Goal: Find specific page/section: Find specific page/section

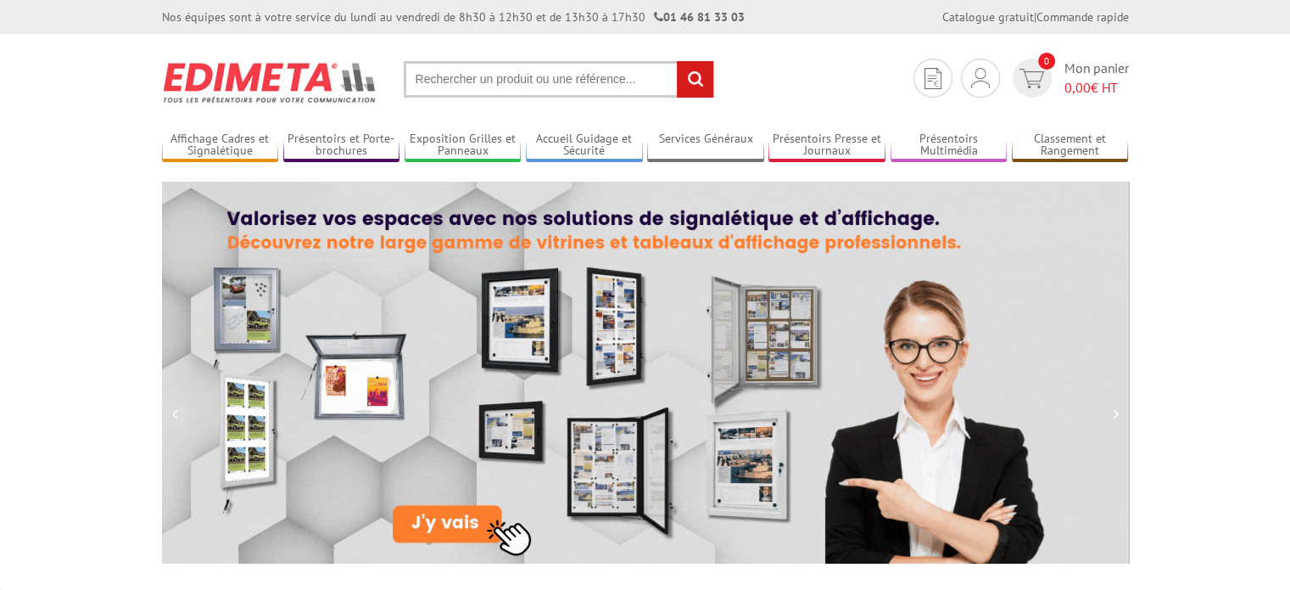
click at [485, 81] on input "text" at bounding box center [559, 79] width 310 height 36
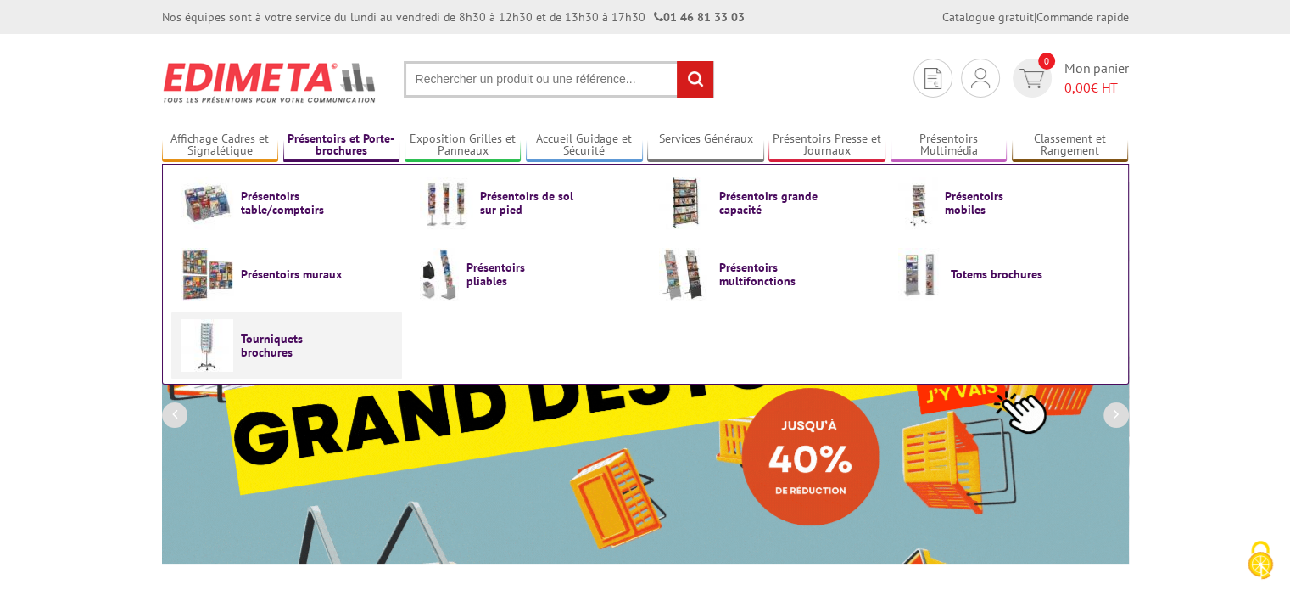
click at [258, 341] on span "Tourniquets brochures" at bounding box center [292, 345] width 102 height 27
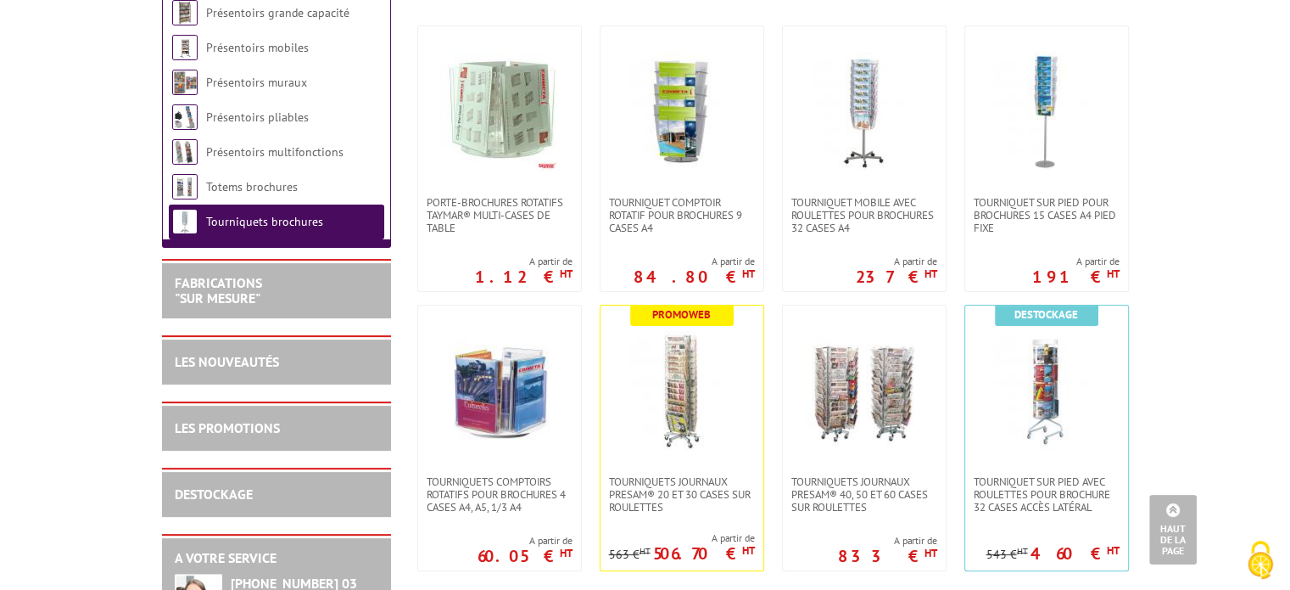
scroll to position [255, 0]
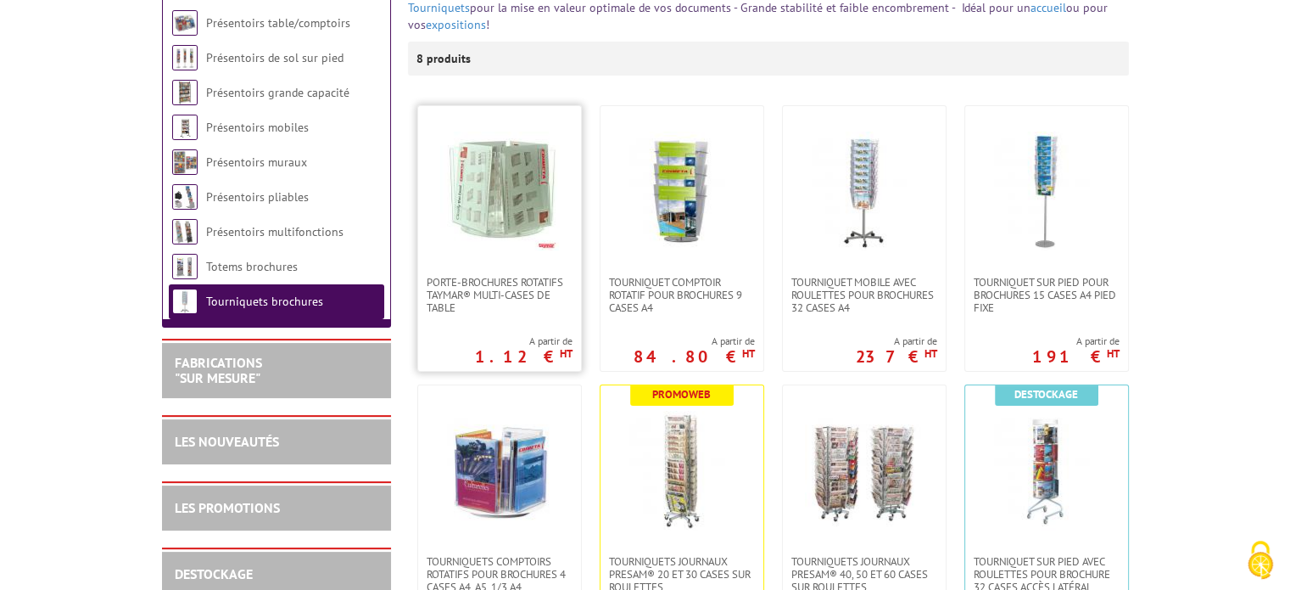
click at [539, 176] on img at bounding box center [499, 190] width 119 height 119
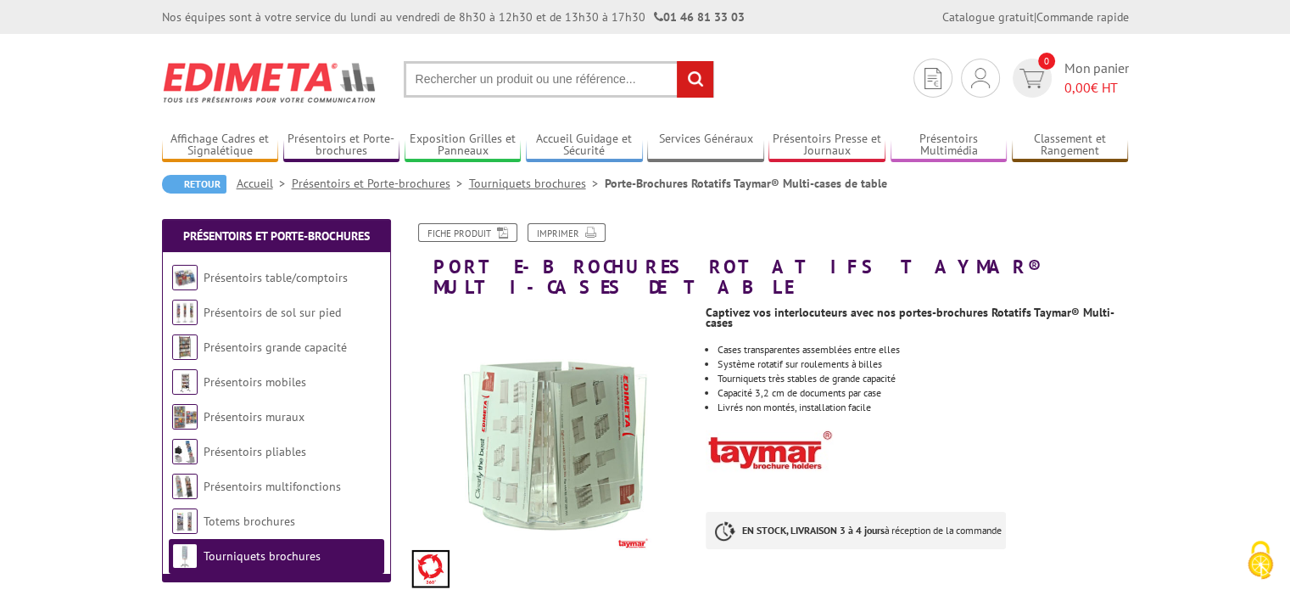
scroll to position [85, 0]
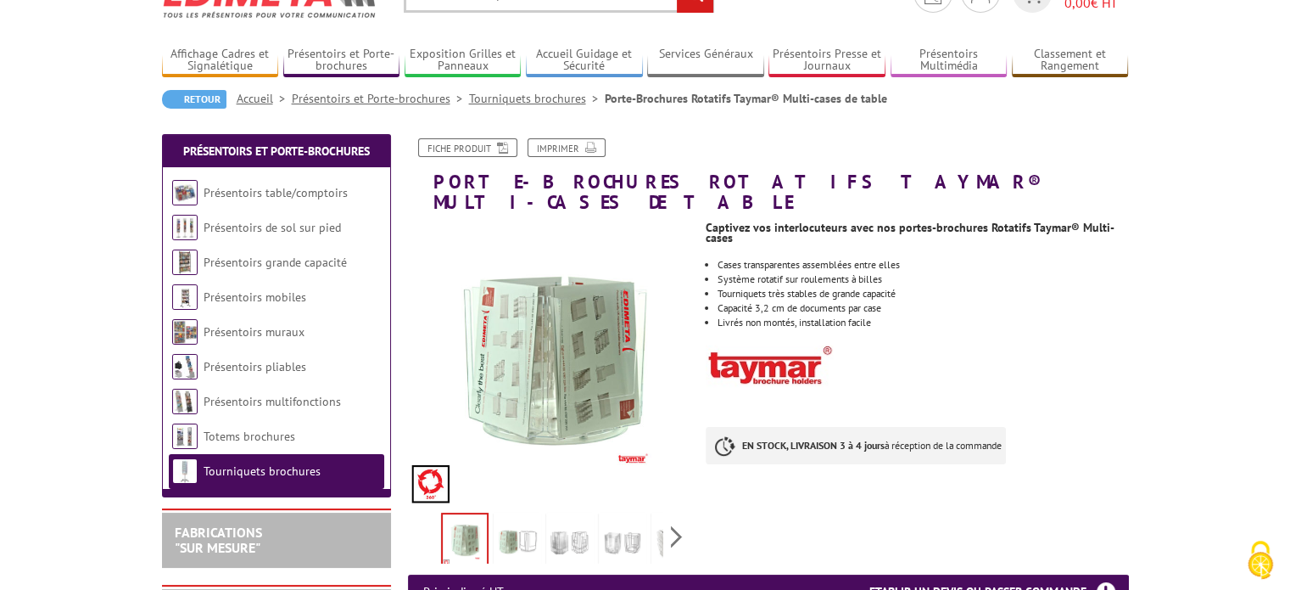
click at [576, 523] on img at bounding box center [570, 542] width 41 height 53
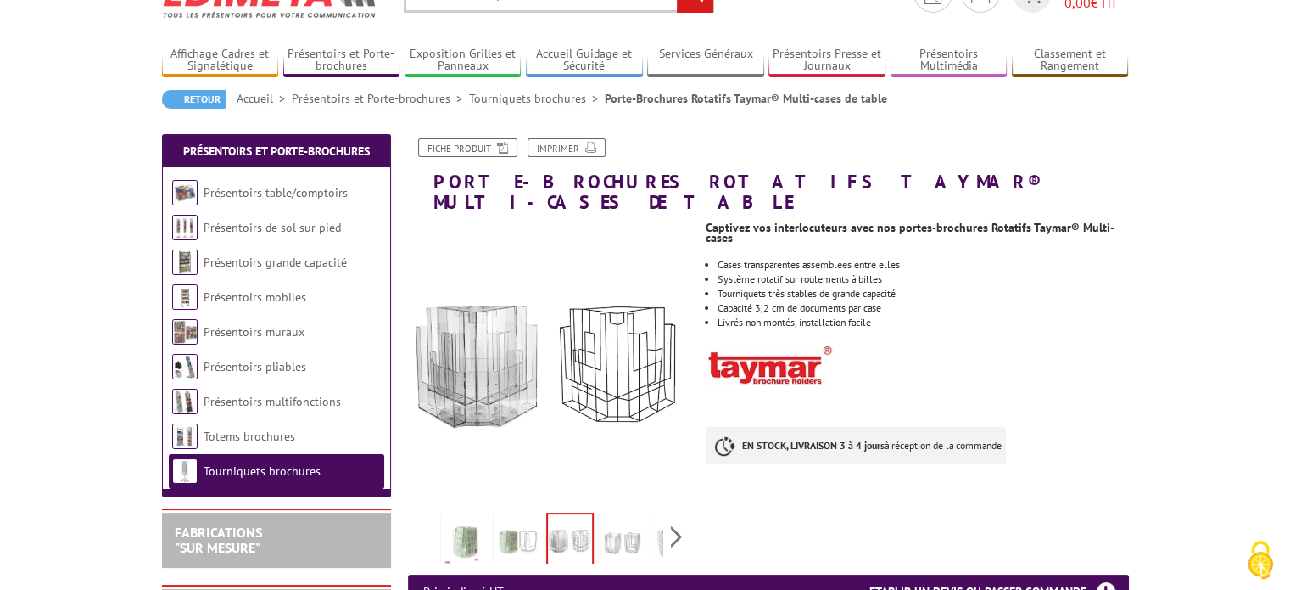
click at [631, 522] on img at bounding box center [622, 542] width 41 height 53
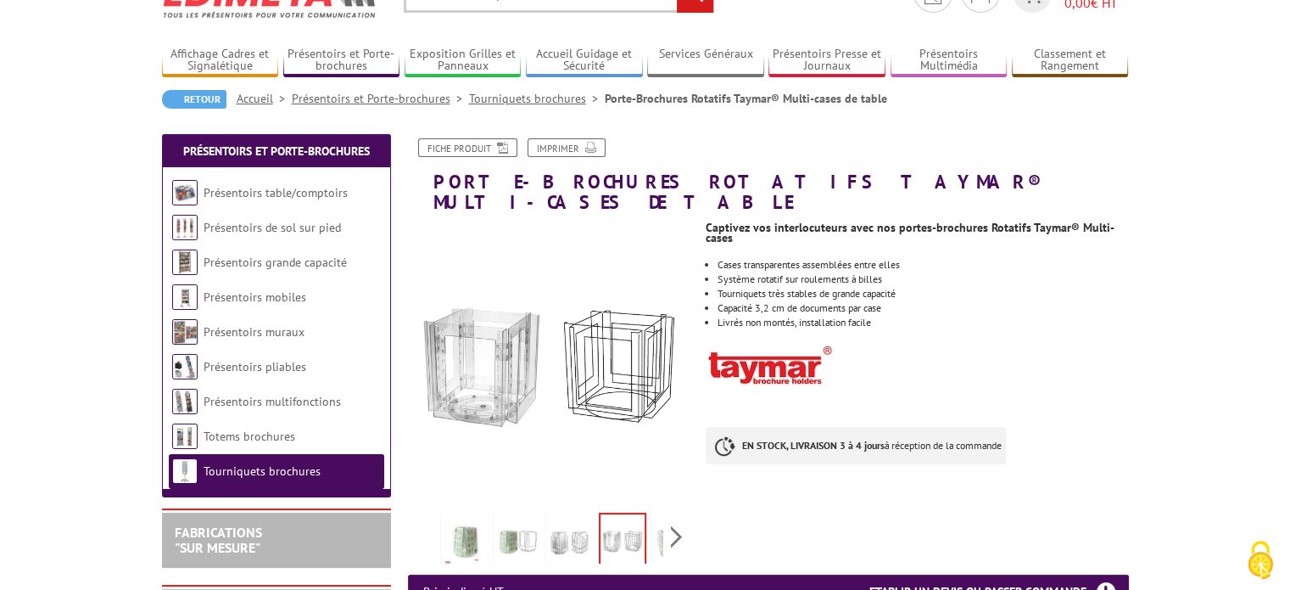
click at [562, 516] on img at bounding box center [570, 542] width 41 height 53
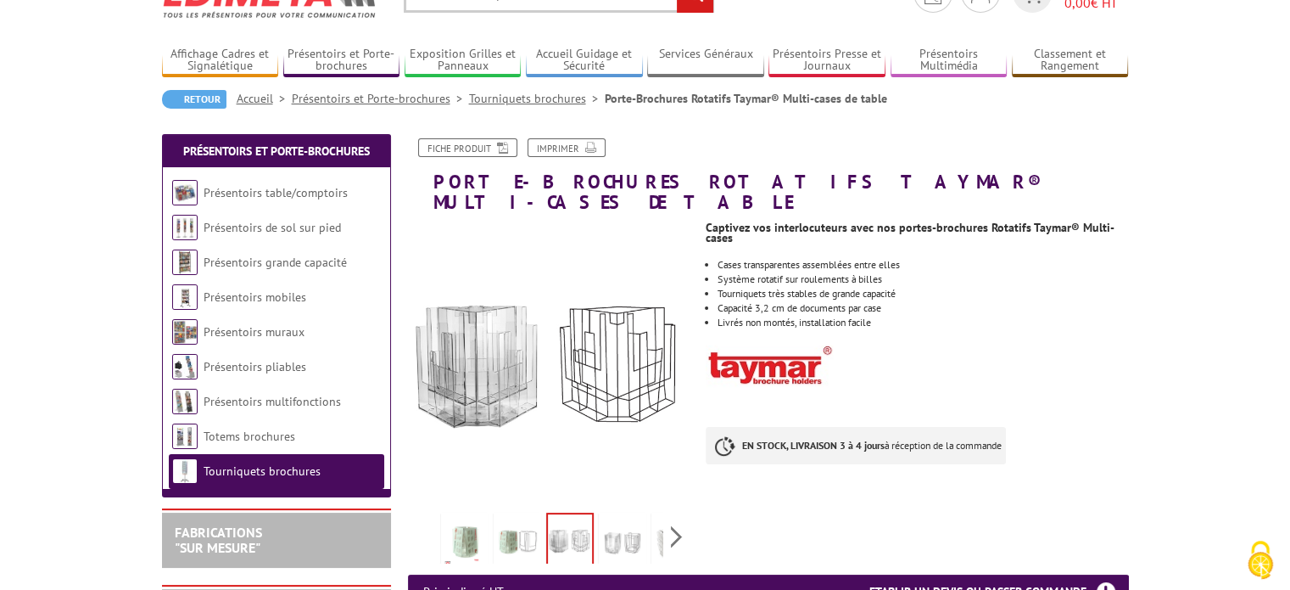
drag, startPoint x: 529, startPoint y: 512, endPoint x: 441, endPoint y: 531, distance: 90.4
click at [529, 516] on img at bounding box center [517, 542] width 41 height 53
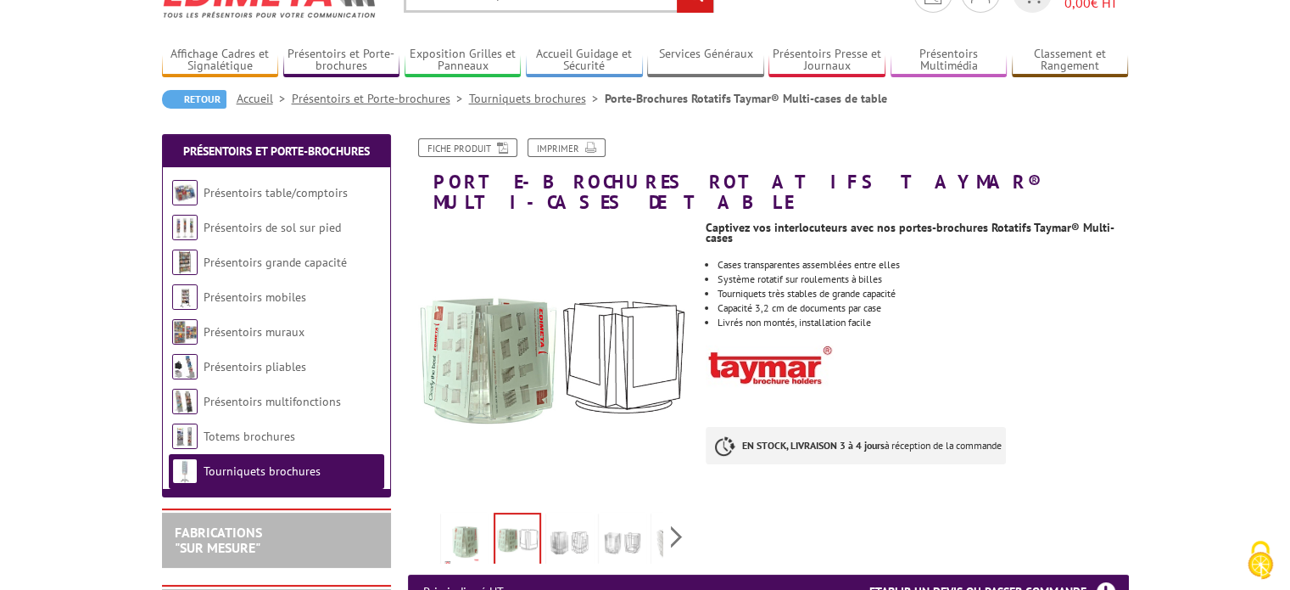
click at [464, 516] on img at bounding box center [465, 542] width 41 height 53
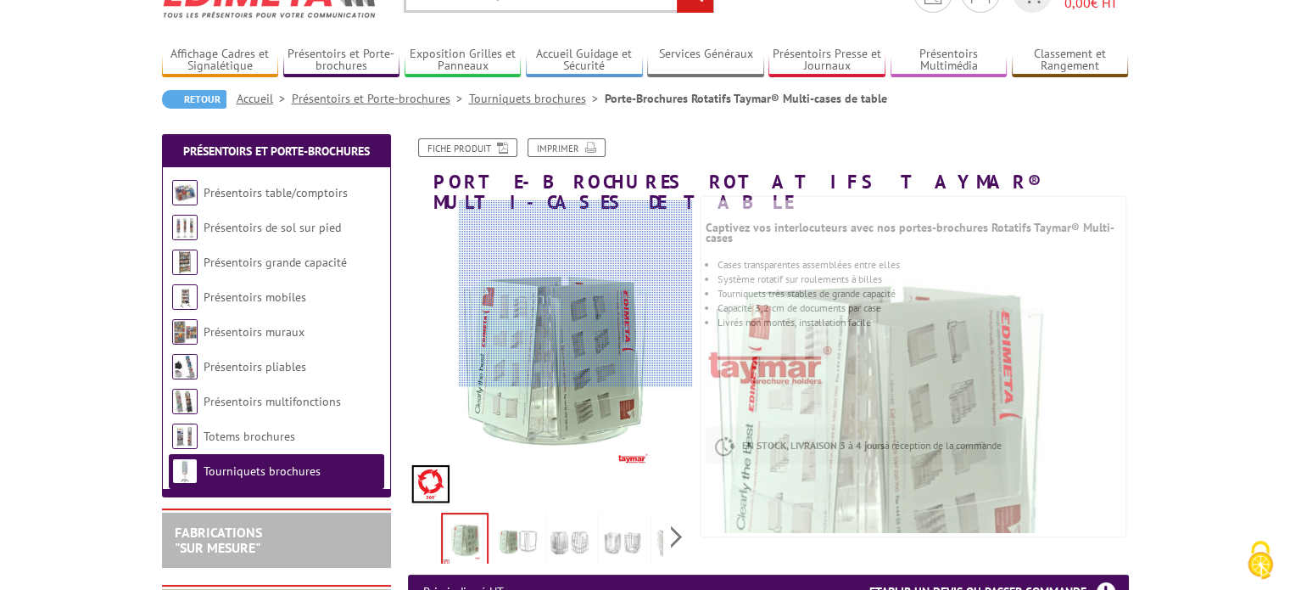
scroll to position [0, 0]
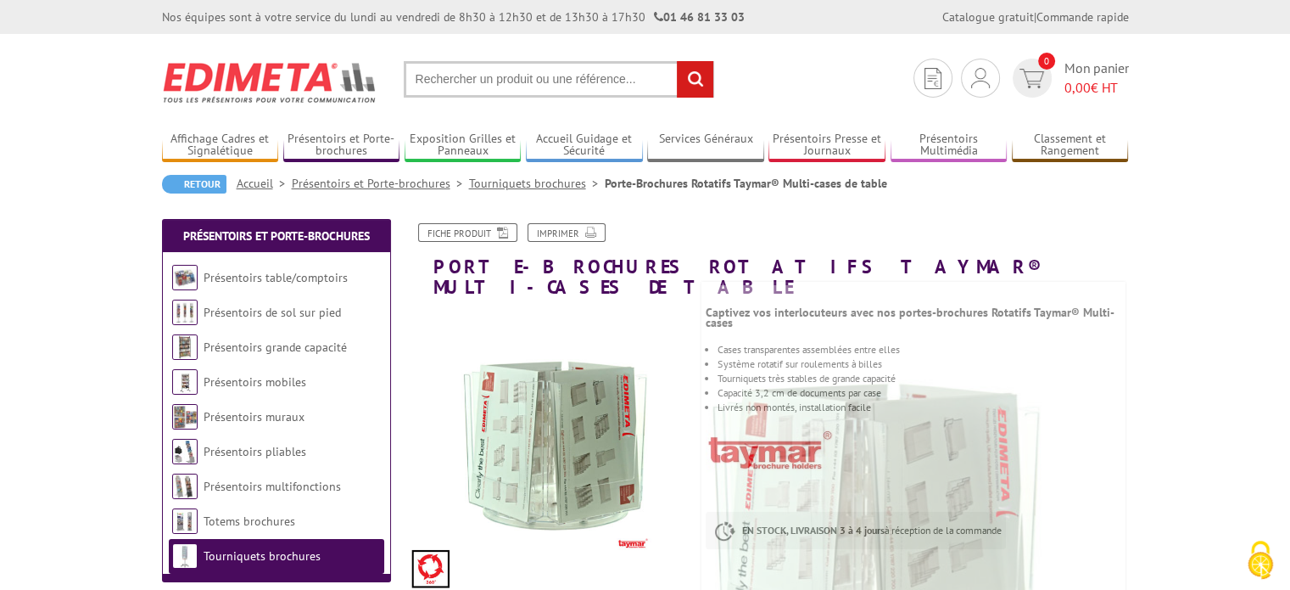
click at [533, 81] on input "text" at bounding box center [559, 79] width 310 height 36
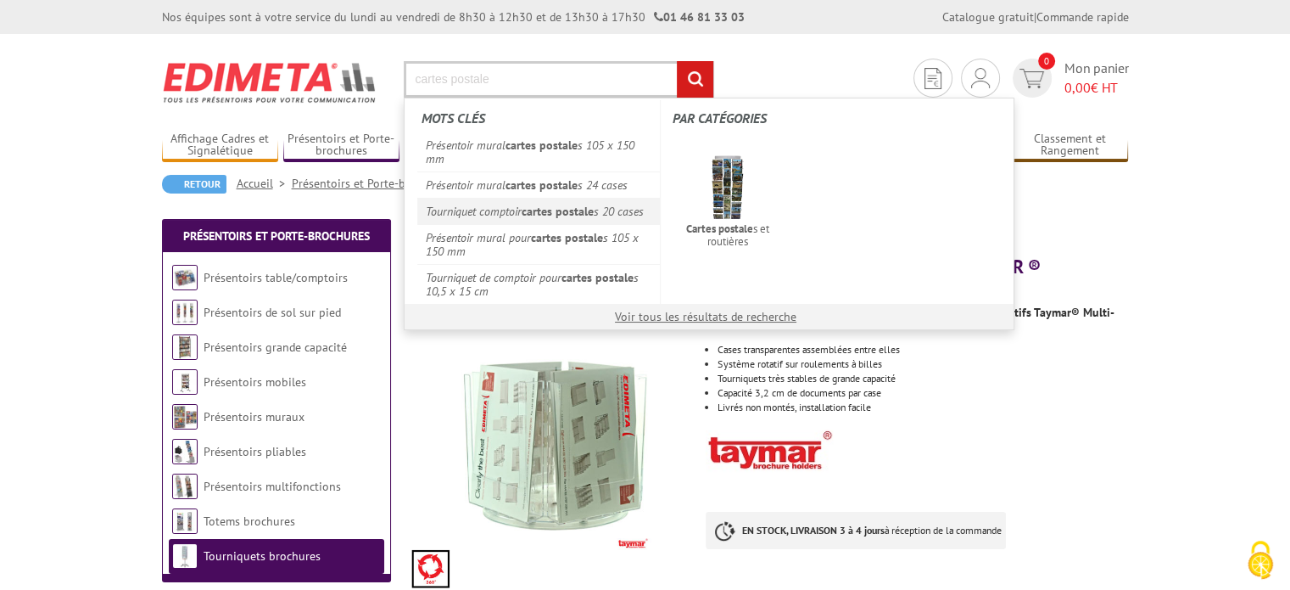
type input "cartes postale"
click at [526, 214] on em "cartes postale" at bounding box center [558, 211] width 72 height 15
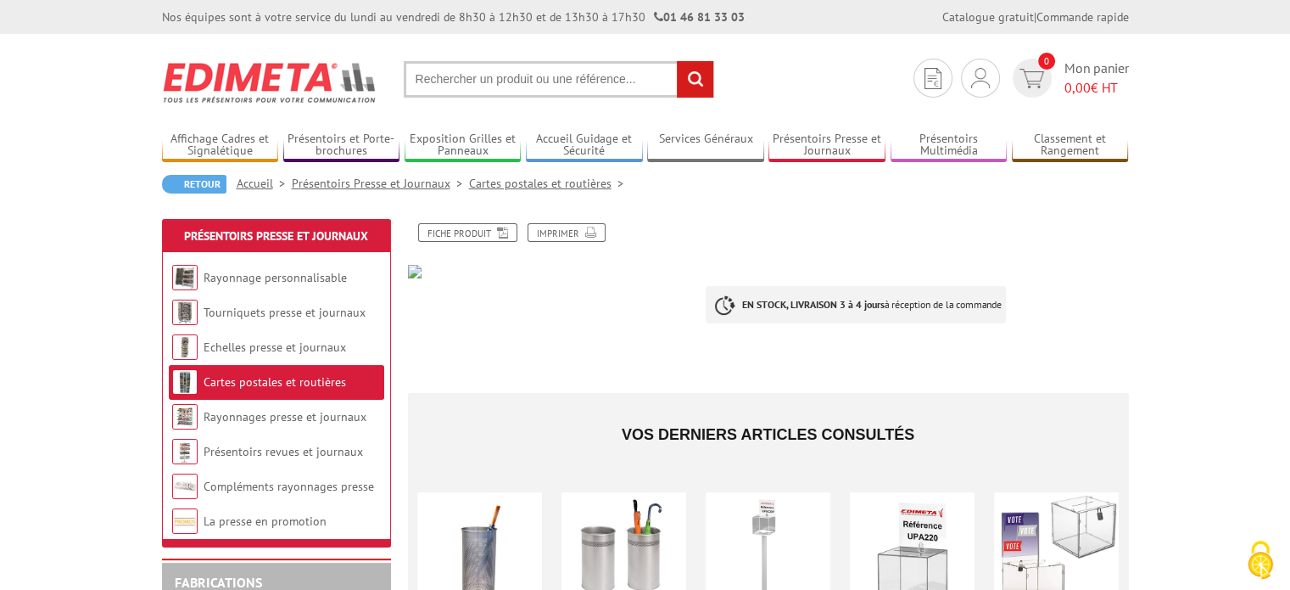
click at [305, 375] on link "Cartes postales et routières" at bounding box center [275, 381] width 143 height 15
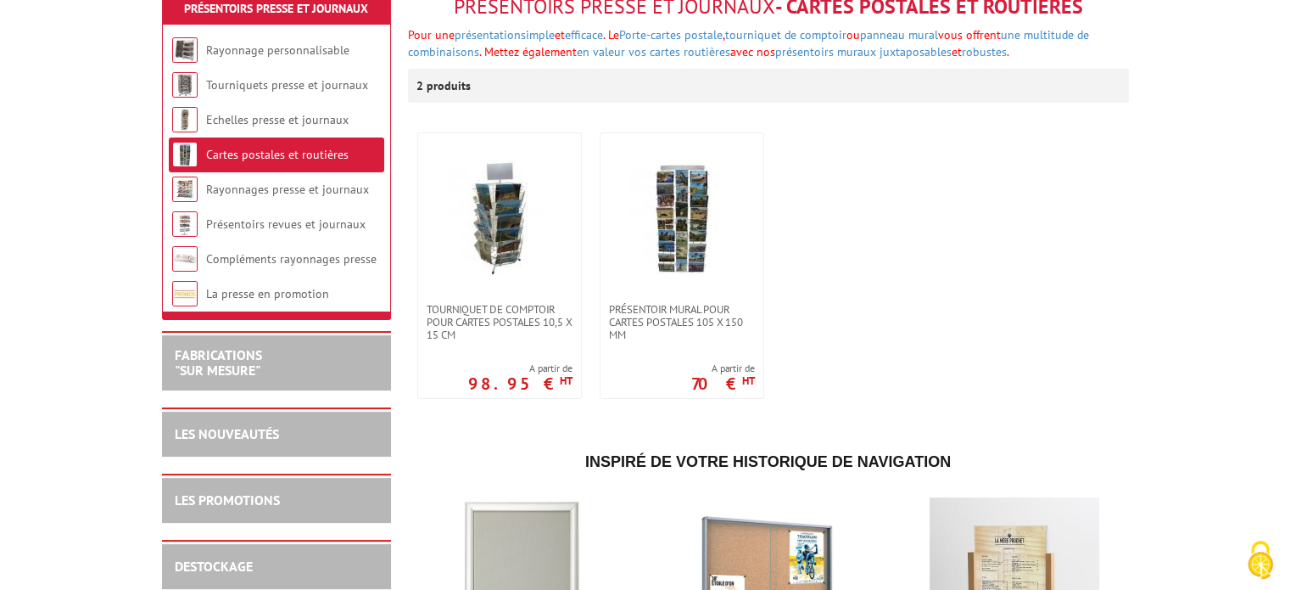
scroll to position [255, 0]
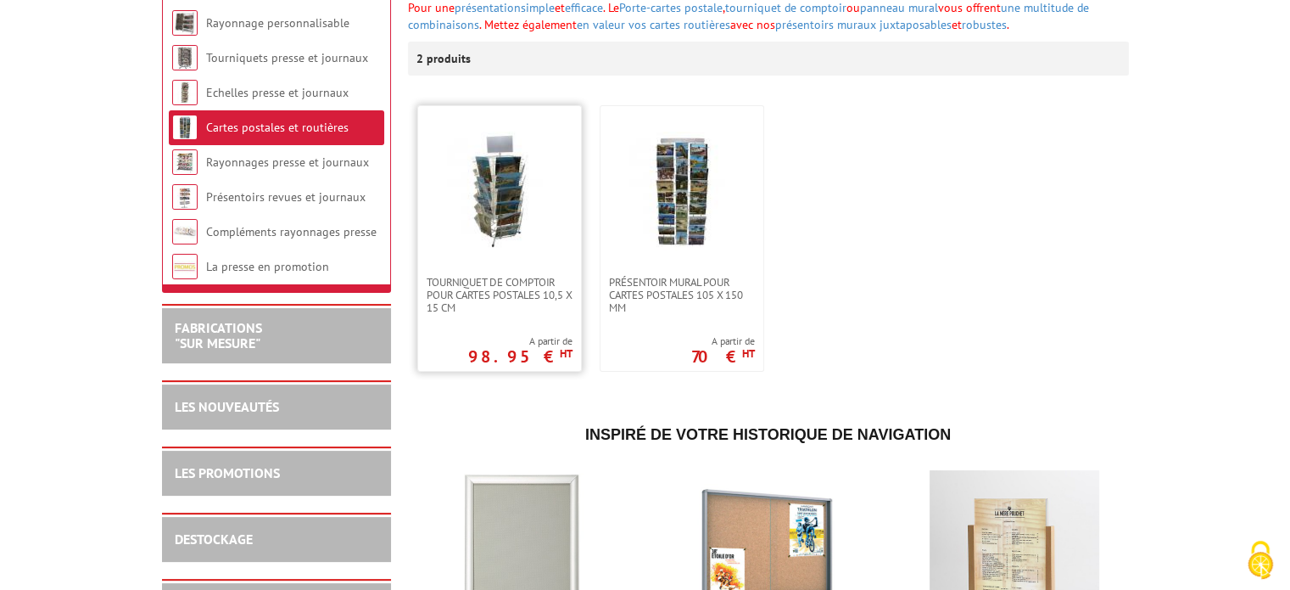
click at [500, 182] on img at bounding box center [499, 190] width 119 height 119
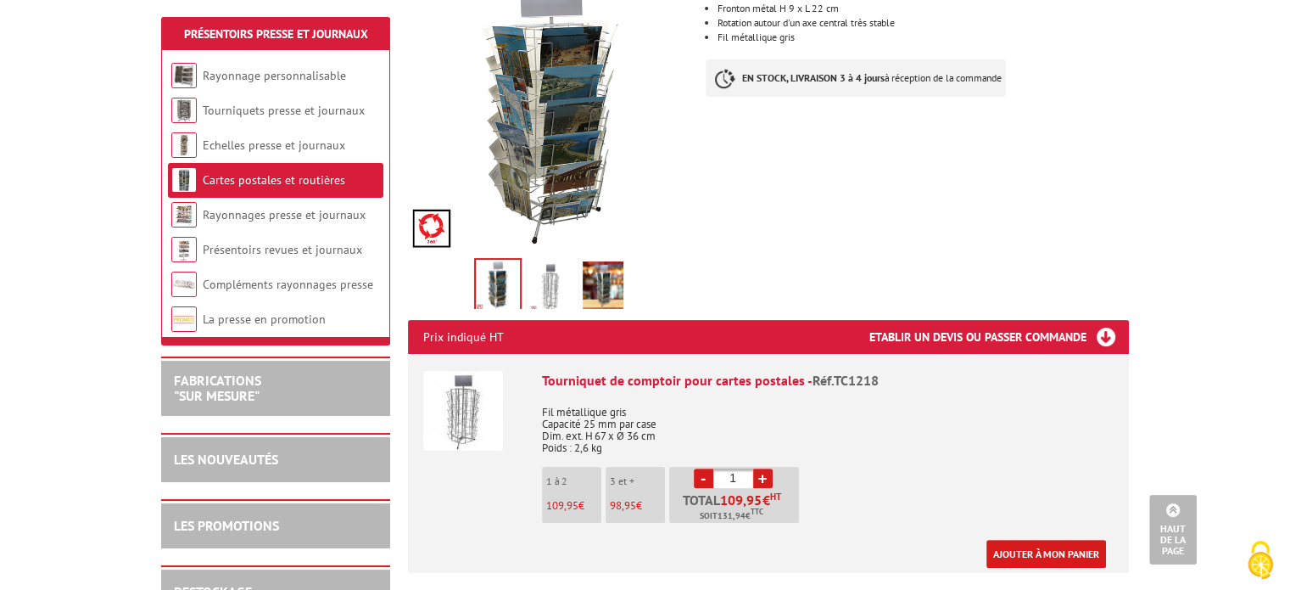
scroll to position [170, 0]
